Goal: Information Seeking & Learning: Learn about a topic

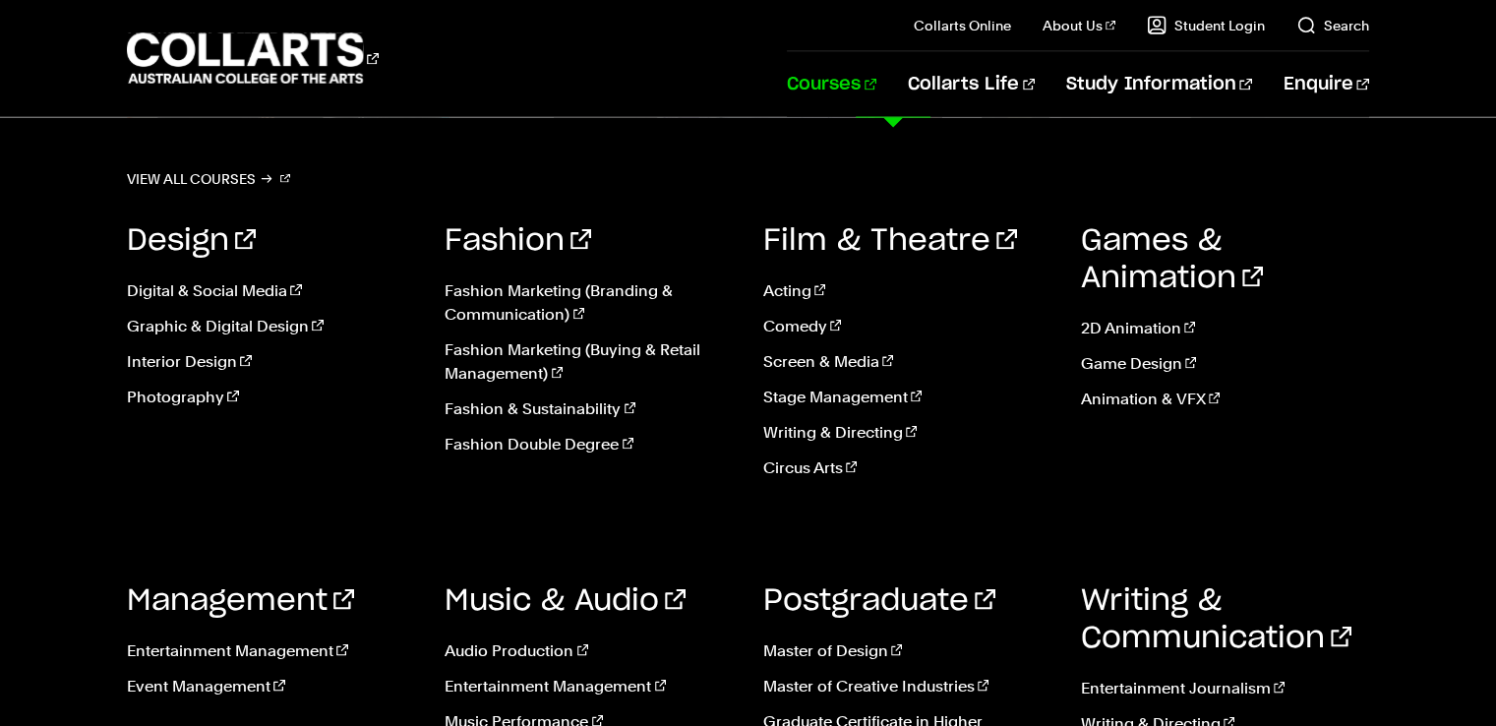
scroll to position [4167, 0]
click at [876, 86] on link "Courses" at bounding box center [832, 84] width 90 height 65
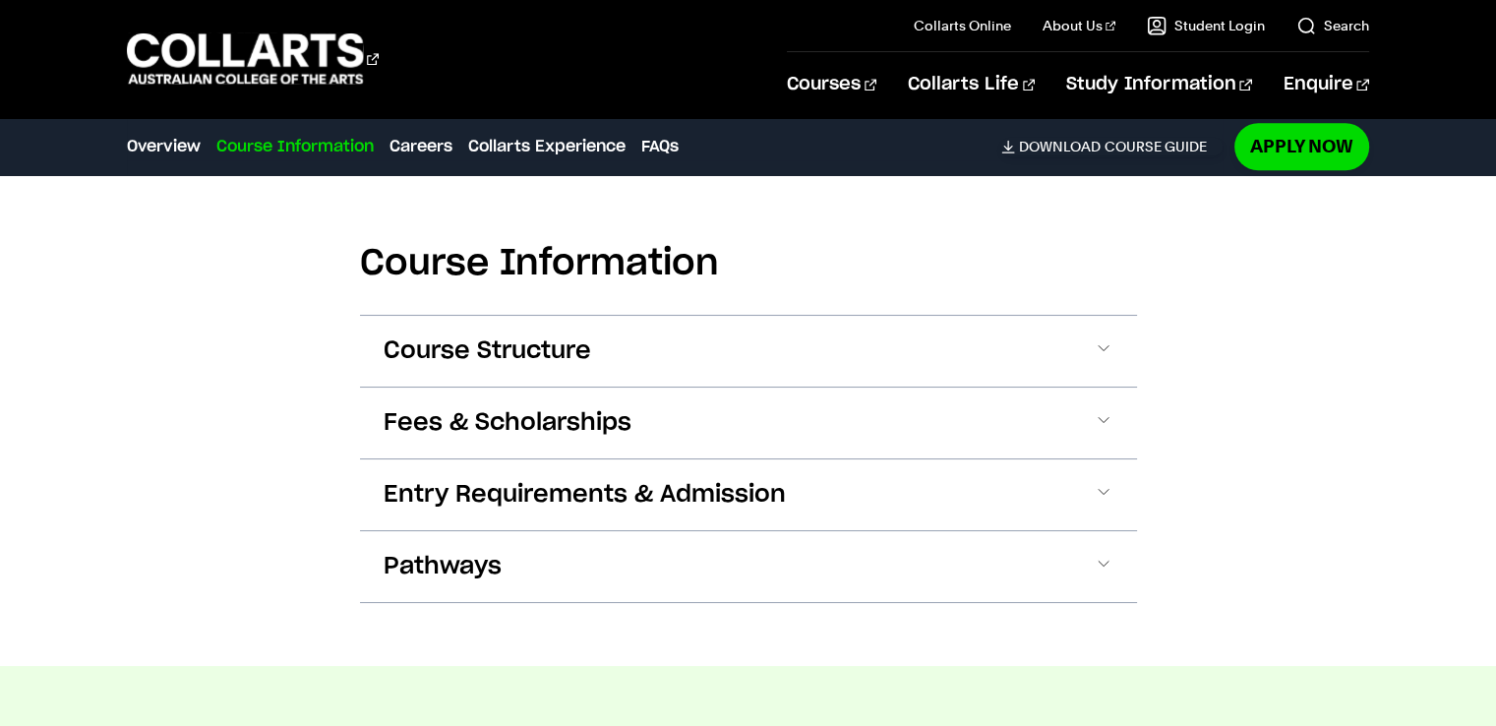
click at [521, 388] on button "Fees & Scholarships" at bounding box center [748, 423] width 777 height 71
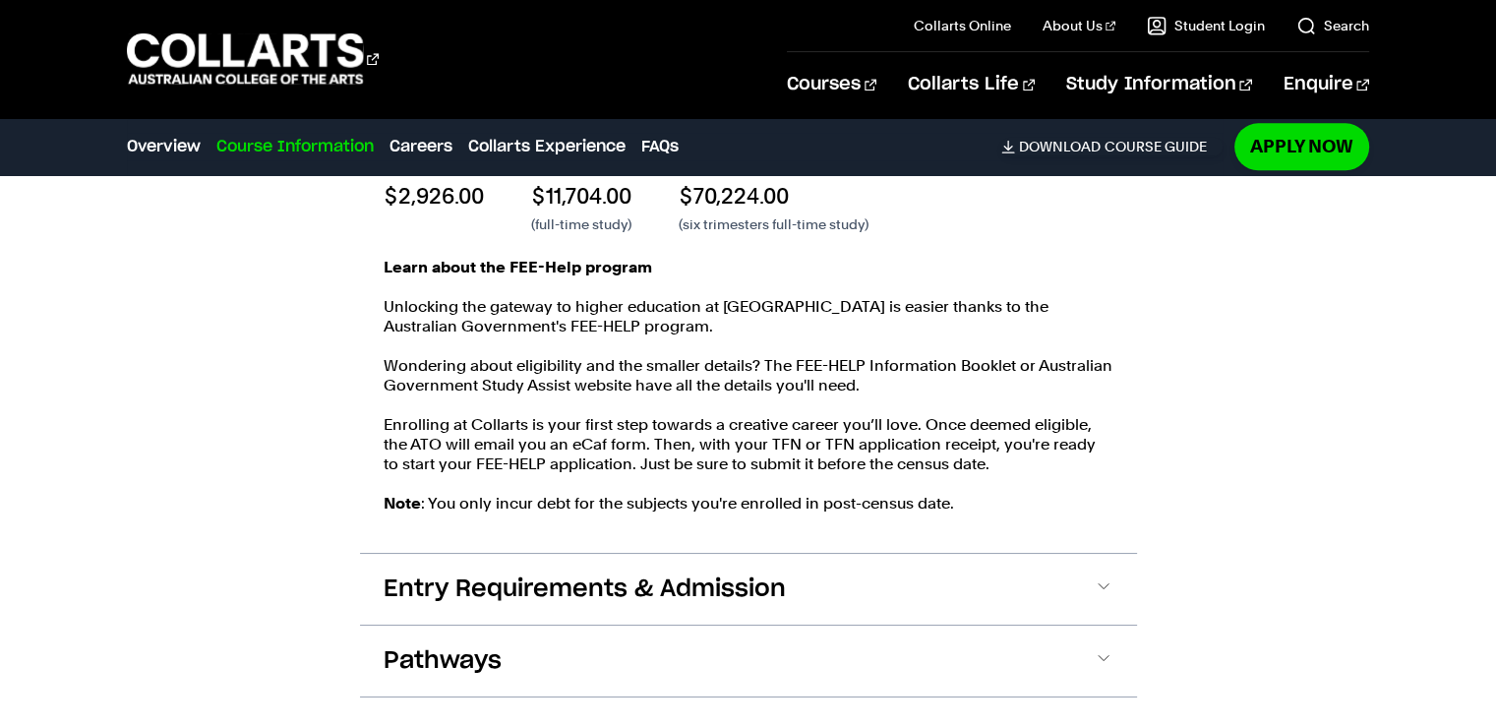
scroll to position [2226, 0]
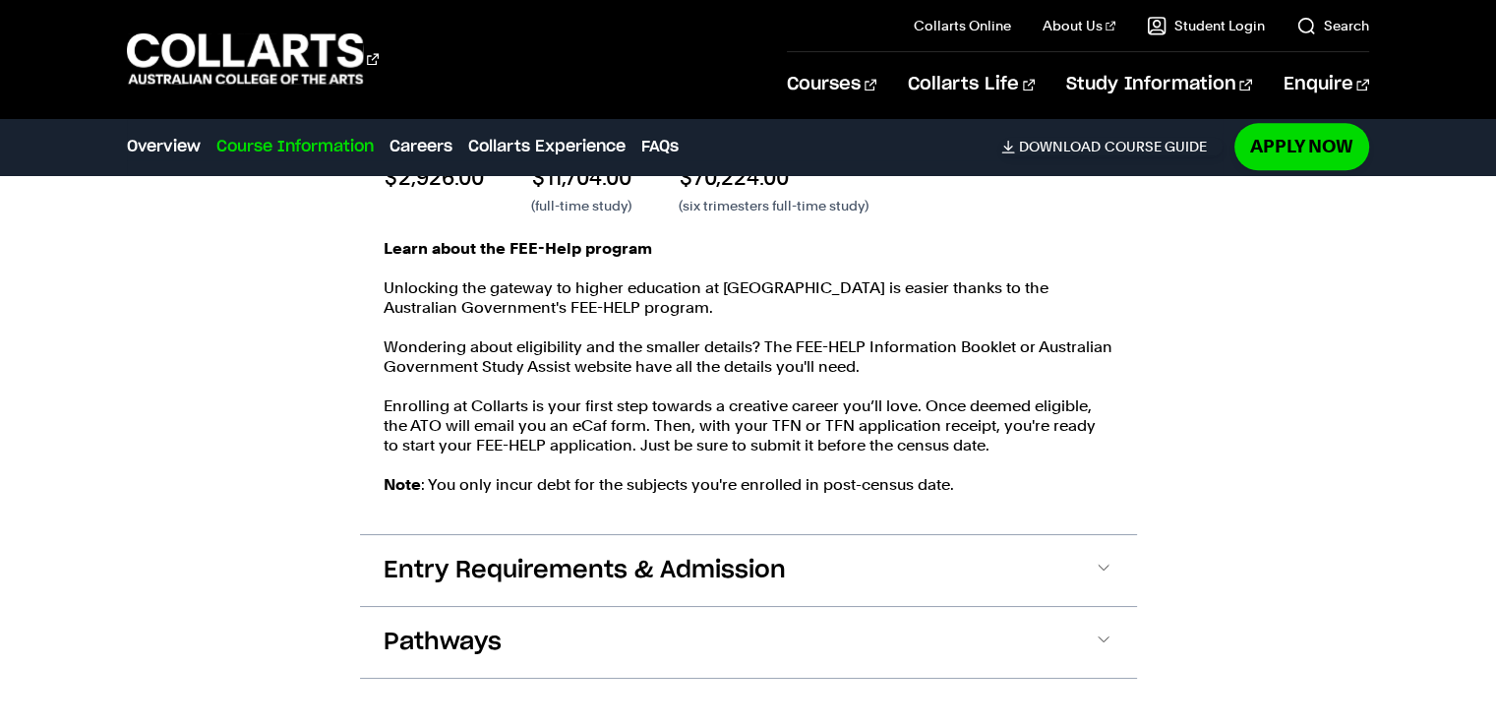
click at [795, 535] on button "Entry Requirements & Admission" at bounding box center [748, 570] width 777 height 71
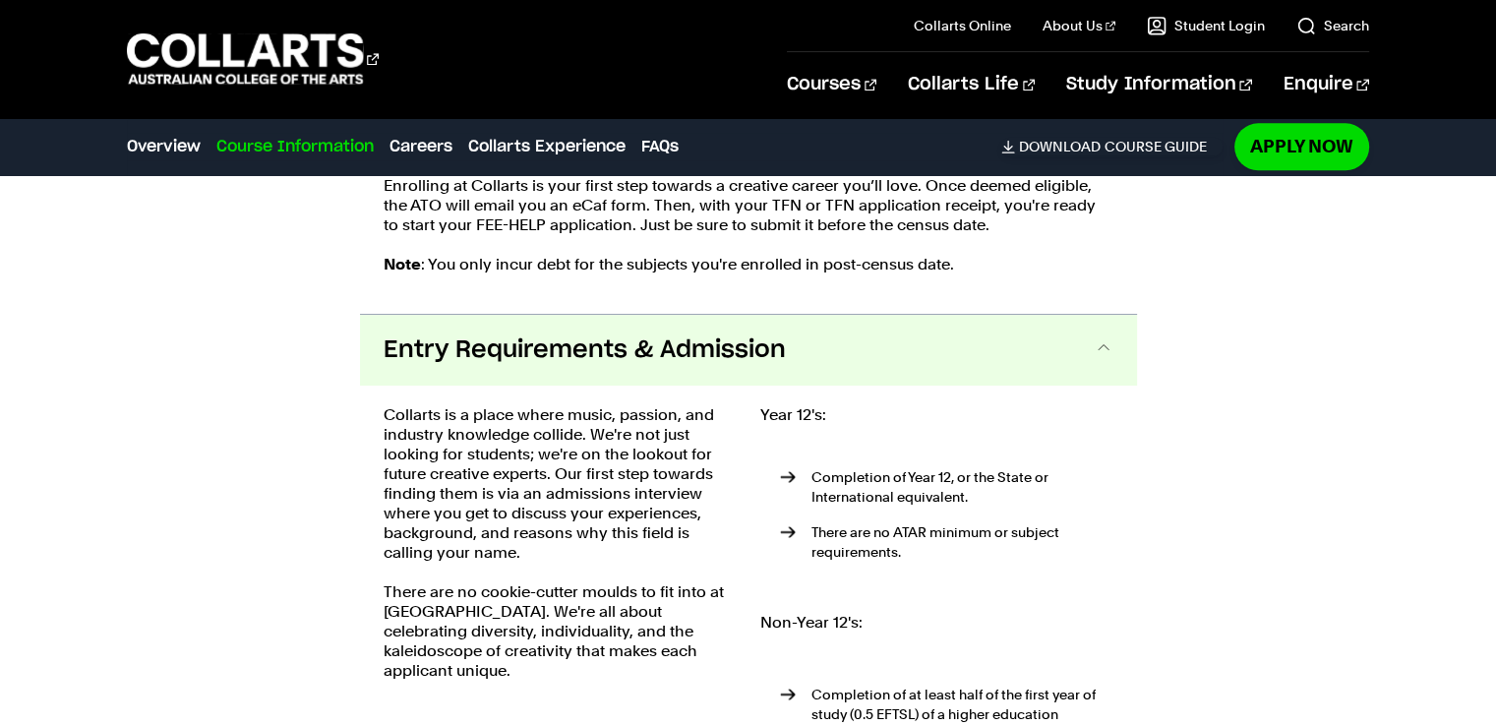
scroll to position [2555, 0]
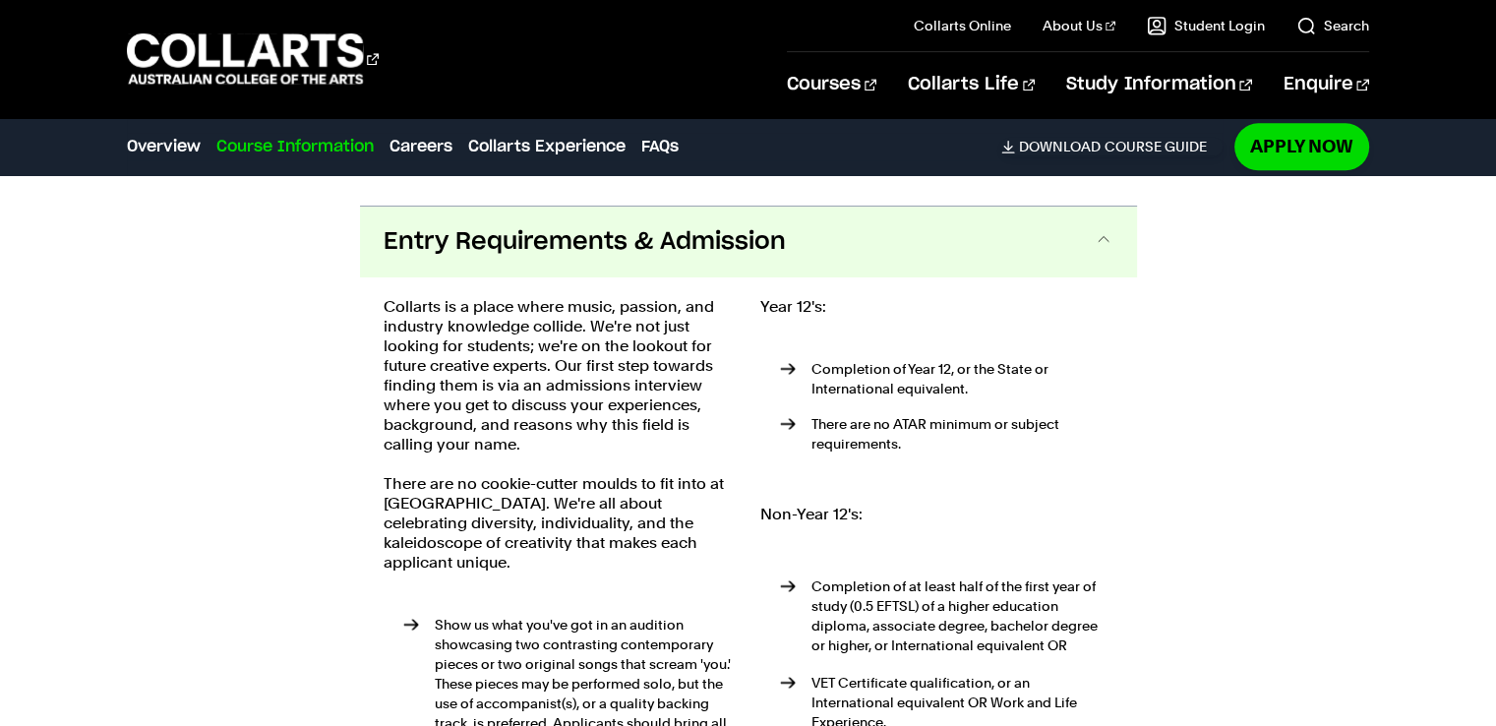
click at [870, 229] on button "Entry Requirements & Admission" at bounding box center [748, 242] width 777 height 71
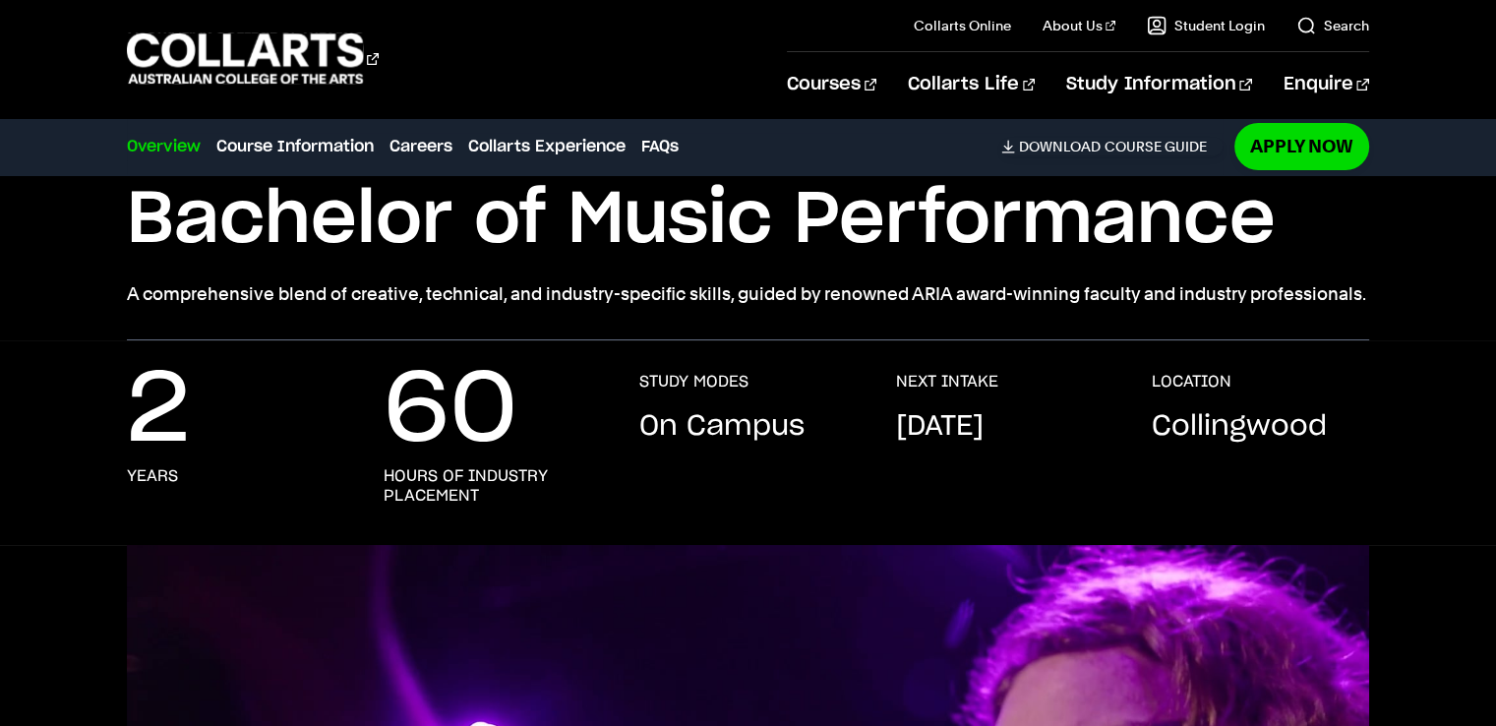
scroll to position [0, 0]
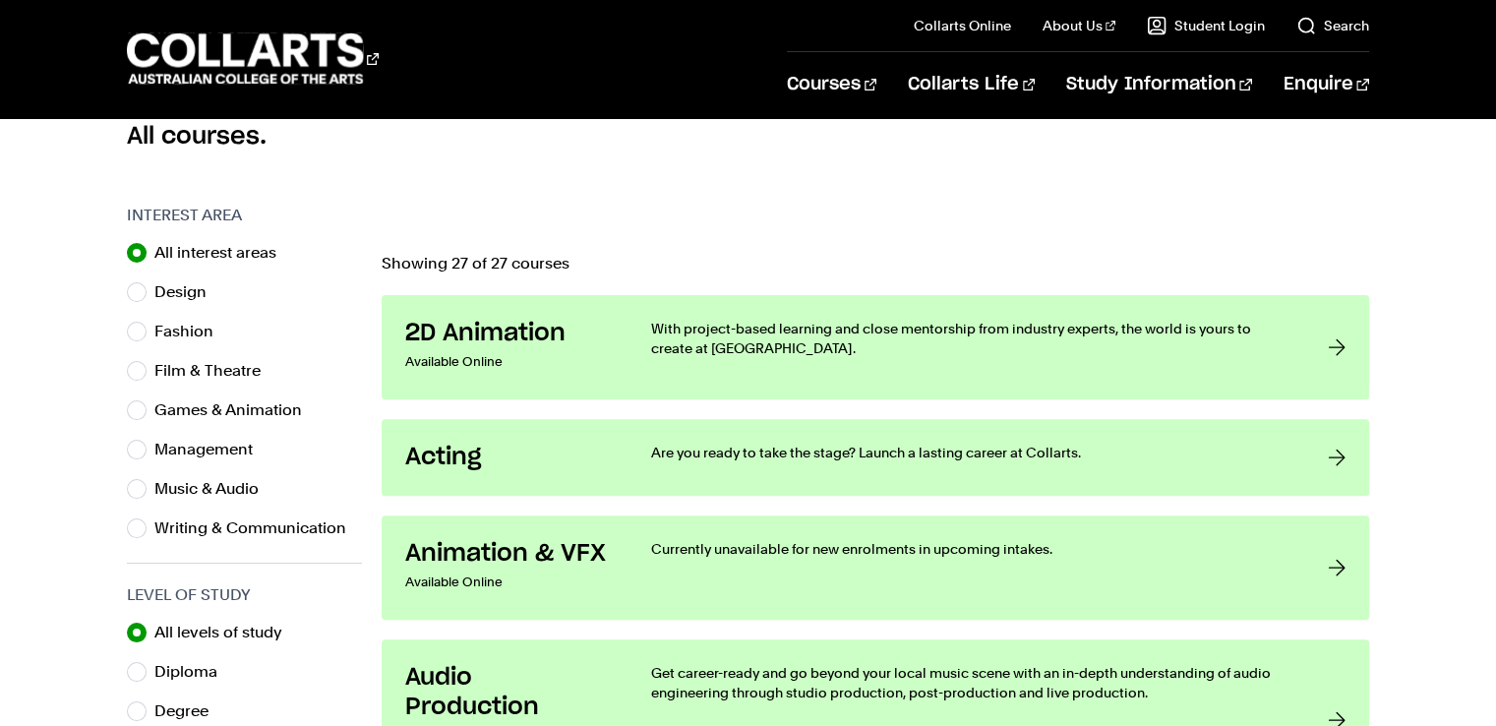
scroll to position [260, 0]
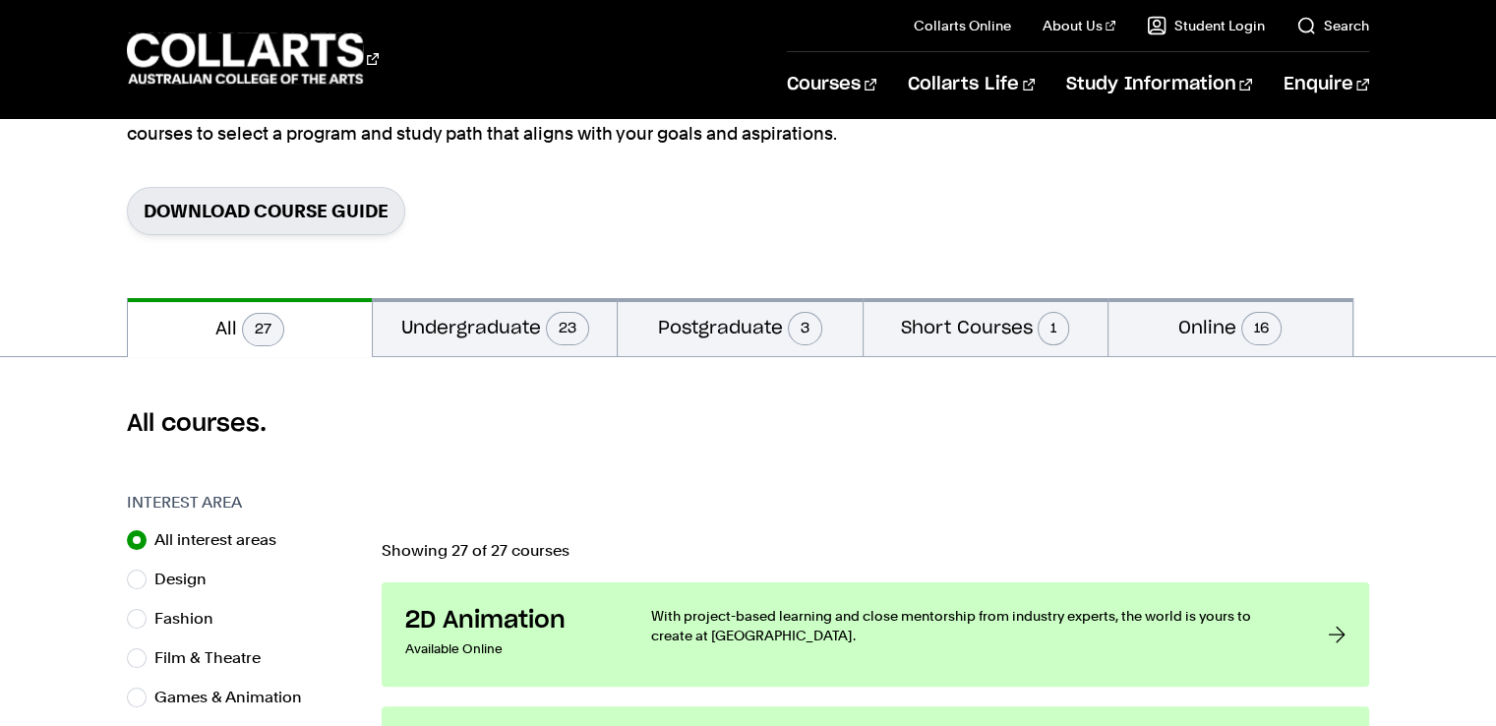
click at [493, 333] on button "Undergraduate 23" at bounding box center [495, 327] width 244 height 58
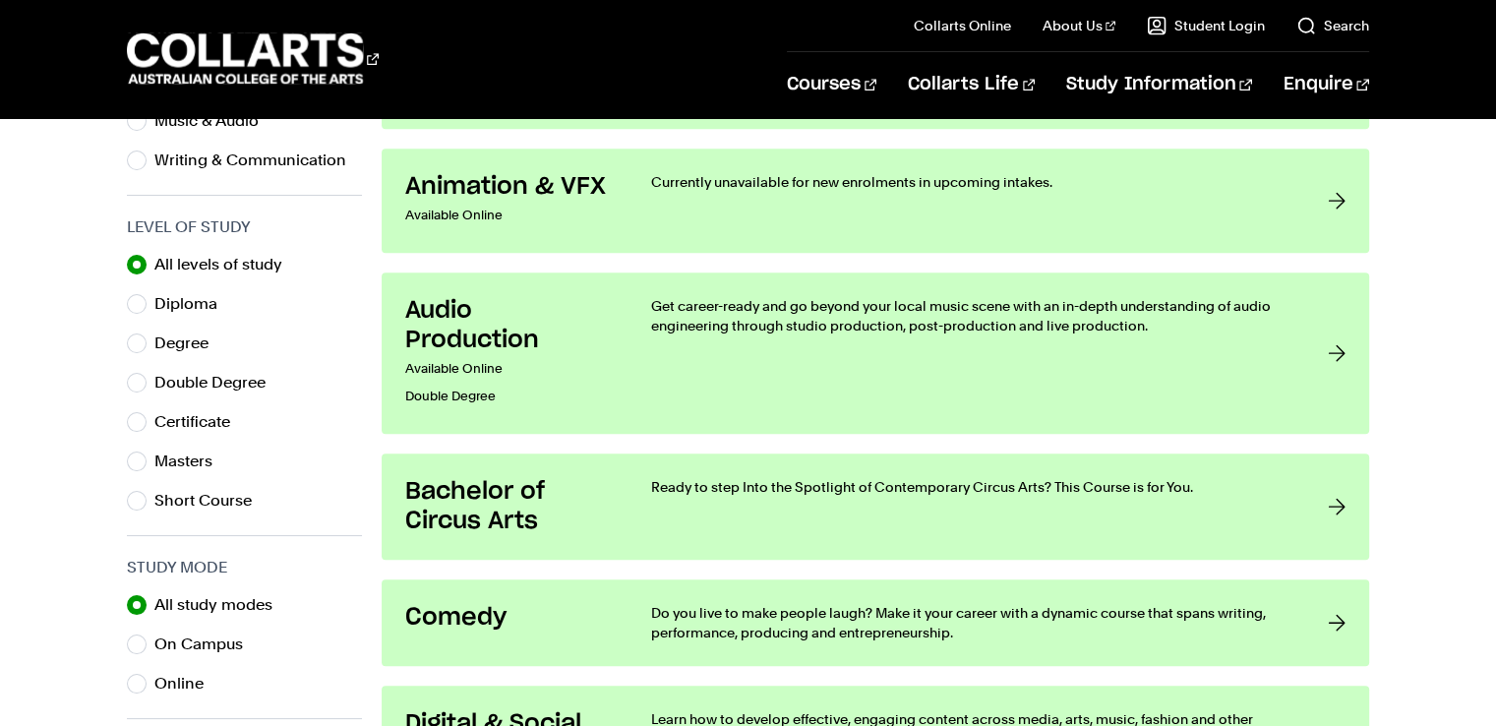
scroll to position [913, 0]
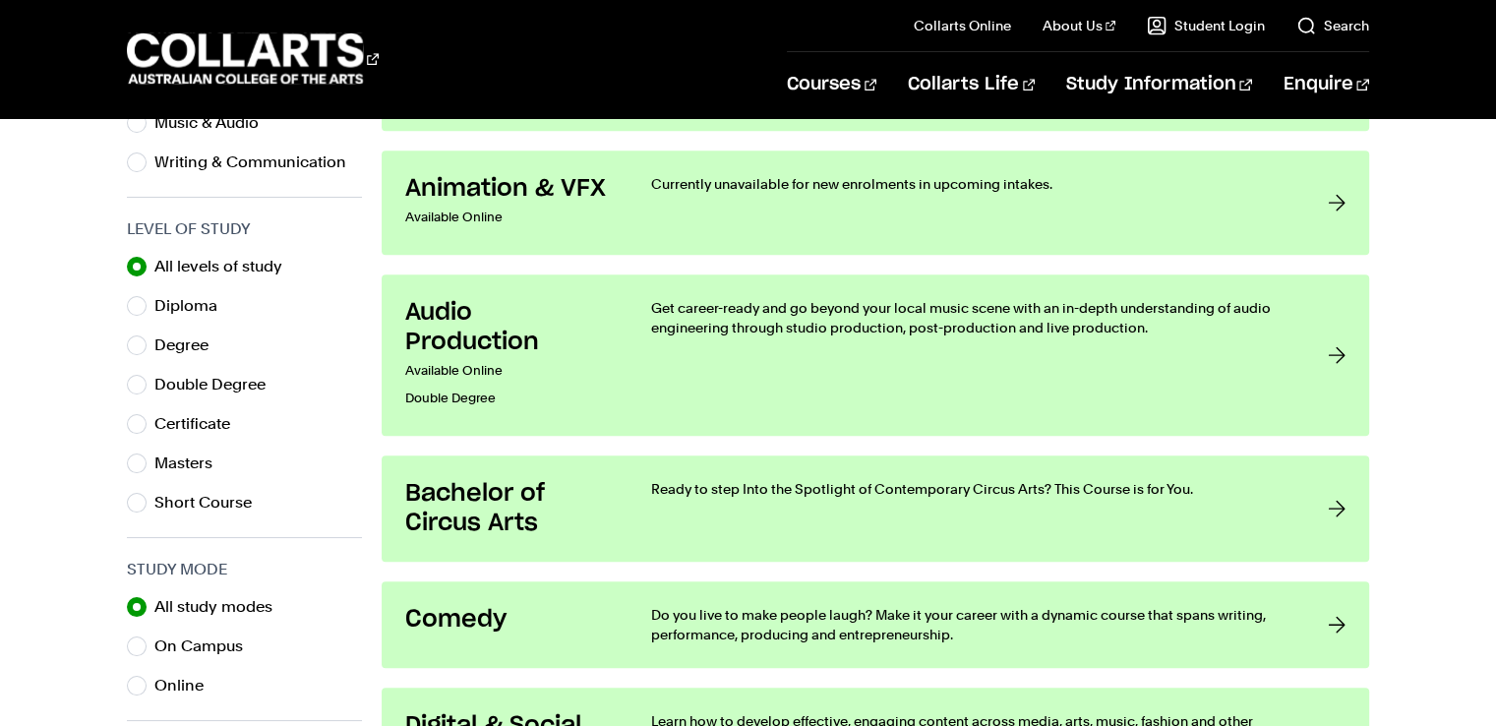
click at [176, 341] on label "Degree" at bounding box center [189, 345] width 70 height 28
click at [147, 341] on input "Degree" at bounding box center [137, 345] width 20 height 20
radio input "true"
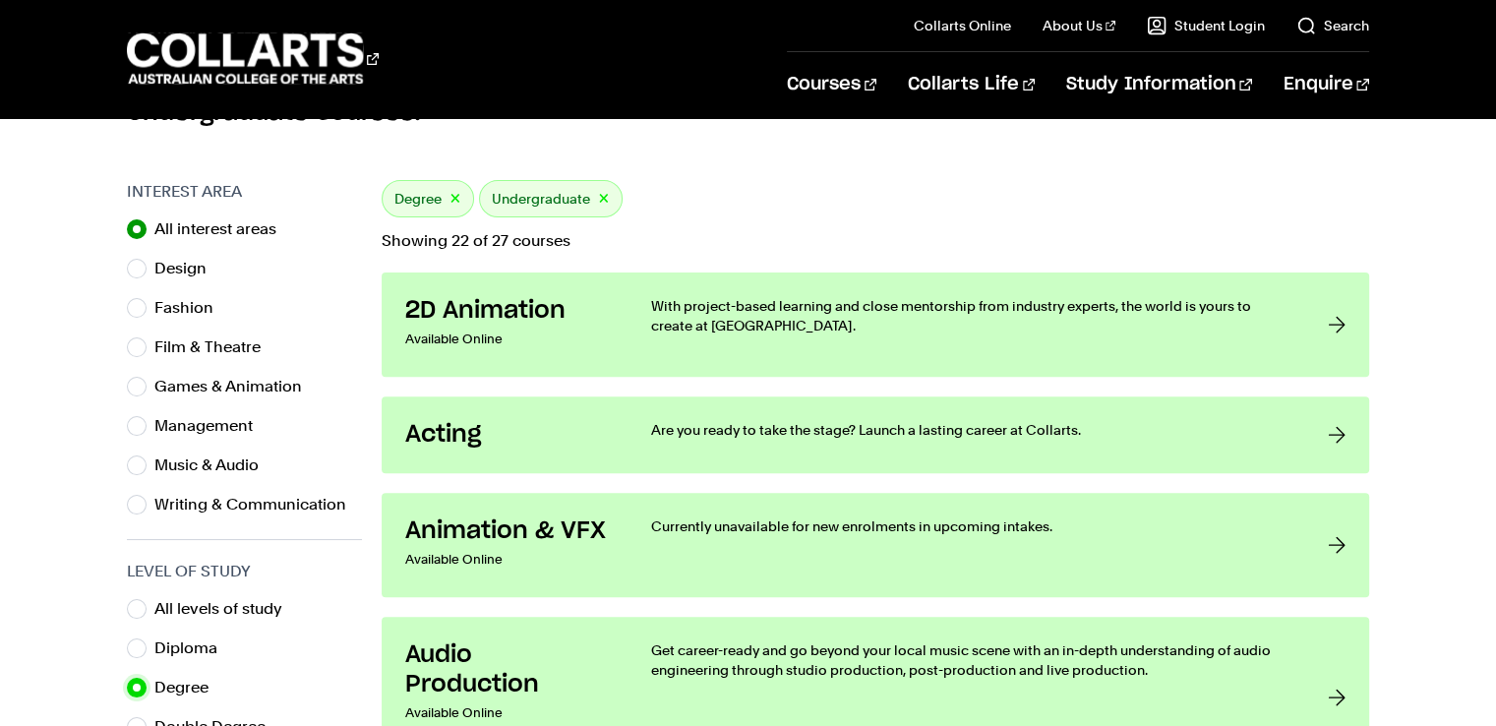
scroll to position [571, 0]
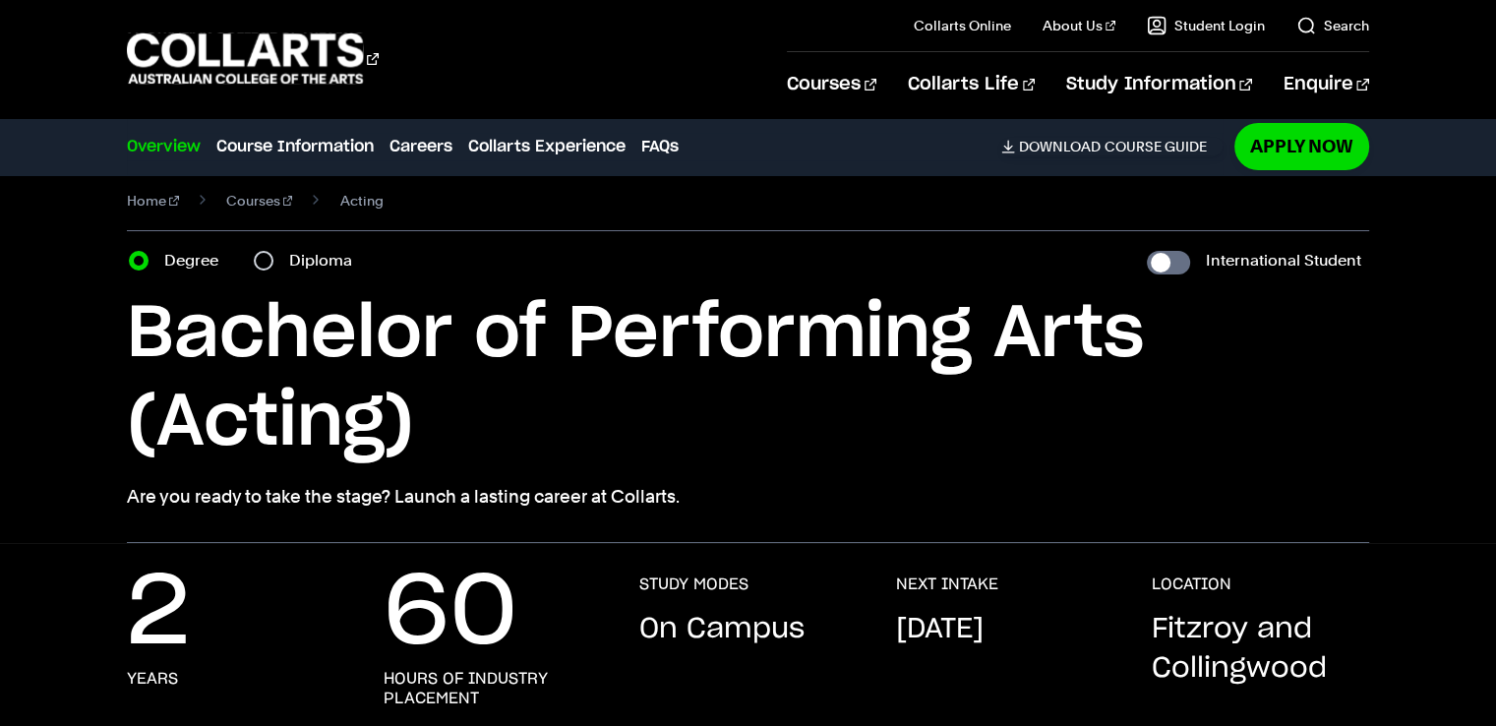
scroll to position [20, 0]
